Goal: Information Seeking & Learning: Learn about a topic

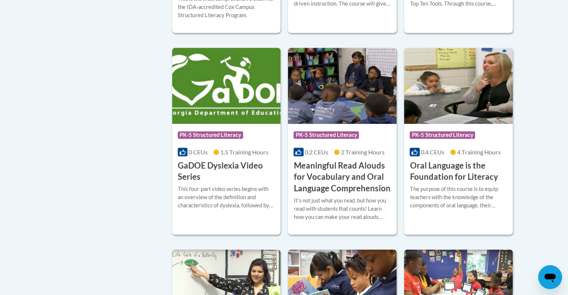
scroll to position [335, 0]
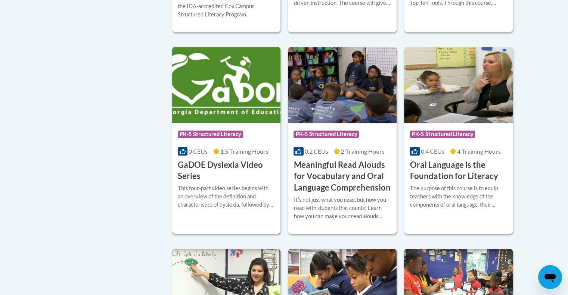
click at [246, 169] on h3 "GaDOE Dyslexia Video Series" at bounding box center [226, 170] width 97 height 23
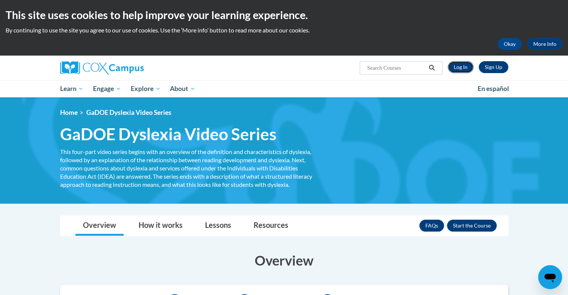
click at [465, 68] on link "Log In" at bounding box center [461, 67] width 26 height 12
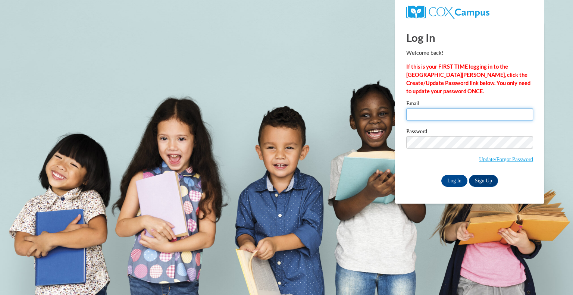
click at [446, 116] on input "Email" at bounding box center [470, 114] width 127 height 13
type input "[EMAIL_ADDRESS][DOMAIN_NAME]"
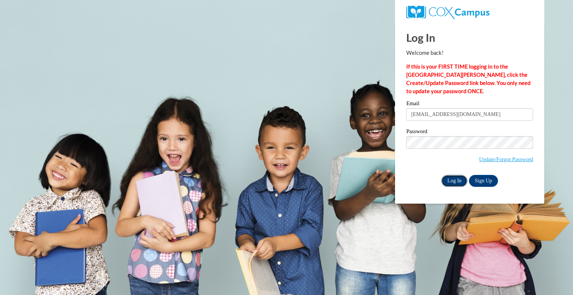
click at [452, 183] on input "Log In" at bounding box center [455, 181] width 26 height 12
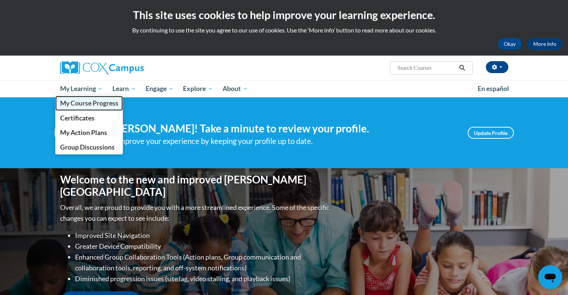
click at [74, 101] on span "My Course Progress" at bounding box center [89, 103] width 58 height 8
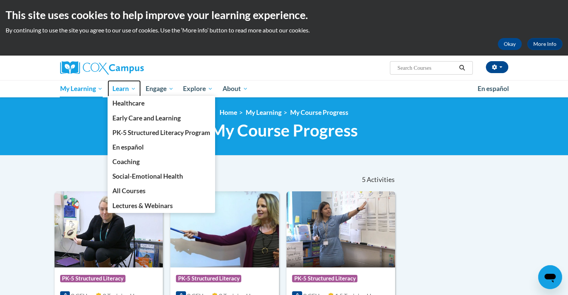
click at [118, 90] on span "Learn" at bounding box center [124, 88] width 24 height 9
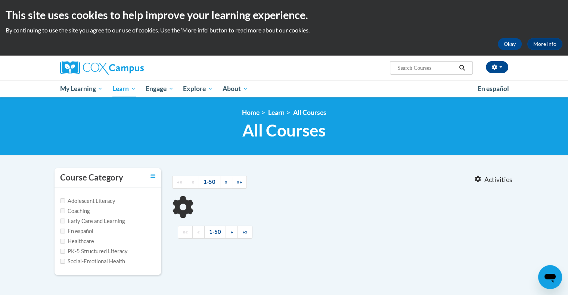
click at [119, 254] on label "PK-5 Structured Literacy" at bounding box center [94, 251] width 68 height 8
click at [65, 254] on input "PK-5 Structured Literacy" at bounding box center [62, 251] width 5 height 5
checkbox input "true"
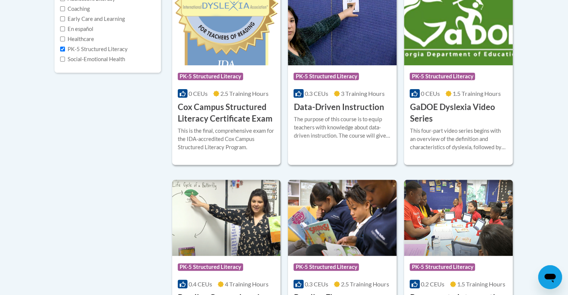
scroll to position [203, 0]
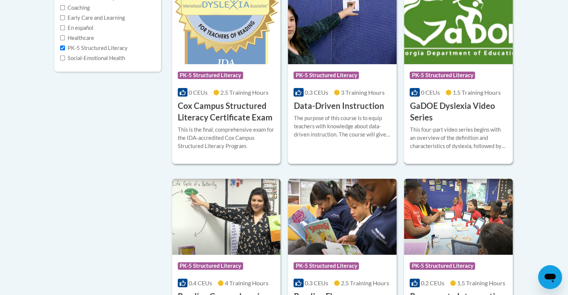
click at [470, 117] on h3 "GaDOE Dyslexia Video Series" at bounding box center [457, 111] width 97 height 23
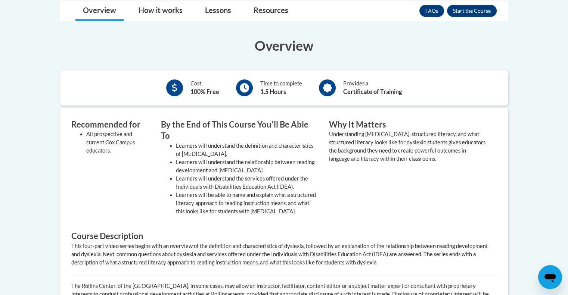
scroll to position [225, 0]
